Goal: Information Seeking & Learning: Find specific fact

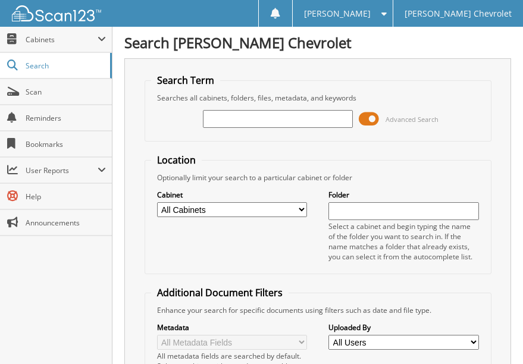
click at [215, 125] on input "text" at bounding box center [278, 119] width 150 height 18
type input "82467"
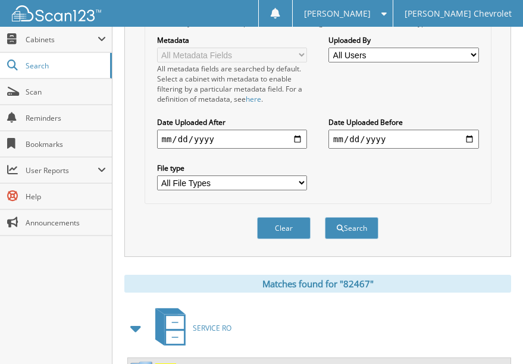
scroll to position [476, 0]
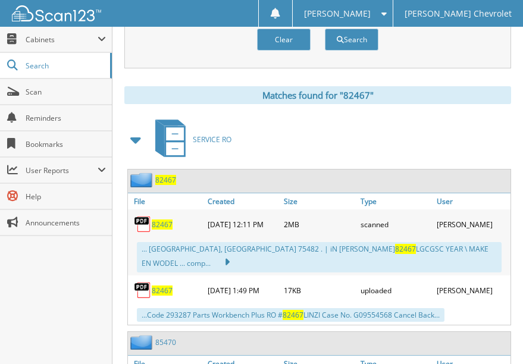
click at [168, 184] on span "82467" at bounding box center [165, 180] width 21 height 10
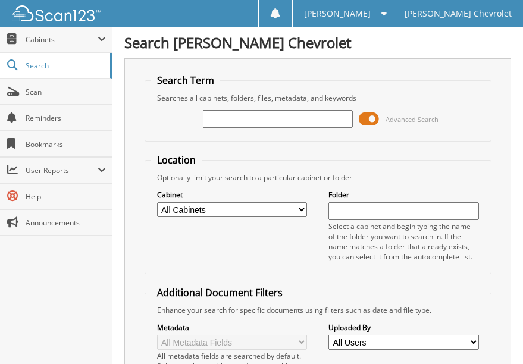
click at [300, 122] on input "text" at bounding box center [278, 119] width 150 height 18
type input "77624"
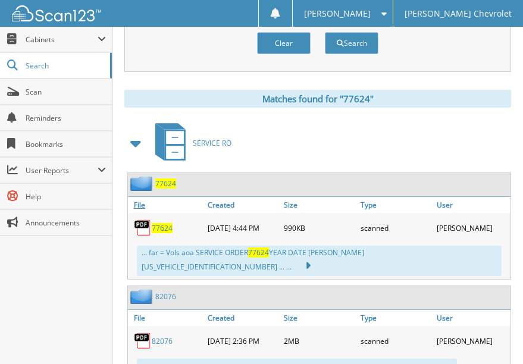
scroll to position [476, 0]
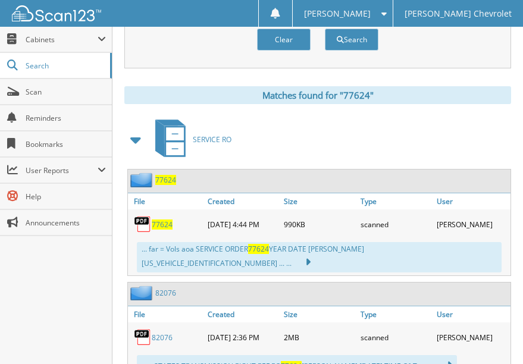
click at [159, 183] on span "77624" at bounding box center [165, 180] width 21 height 10
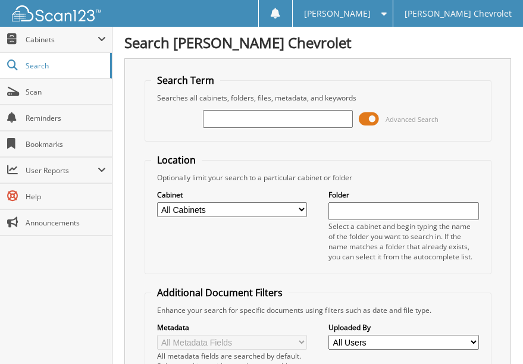
click at [270, 124] on input "text" at bounding box center [278, 119] width 150 height 18
type input "82076"
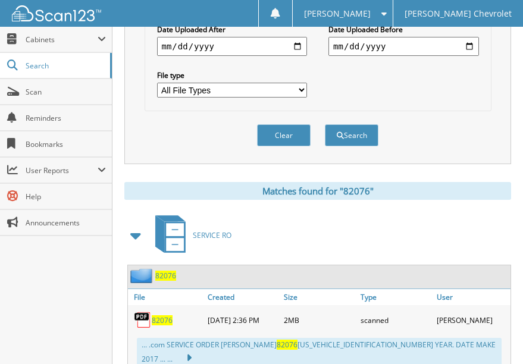
scroll to position [416, 0]
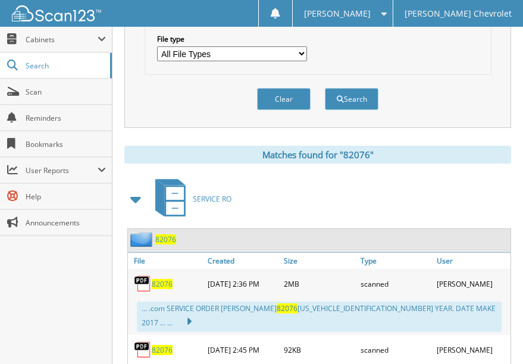
click at [175, 243] on span "82076" at bounding box center [165, 239] width 21 height 10
